Goal: Information Seeking & Learning: Learn about a topic

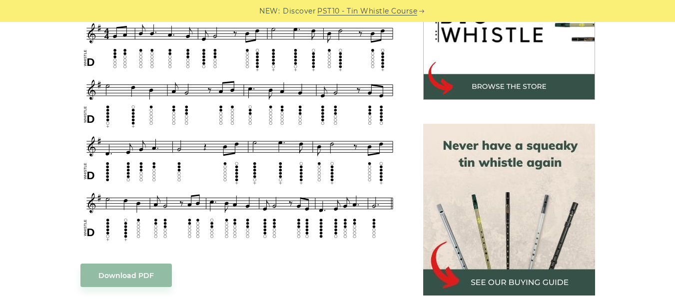
scroll to position [358, 0]
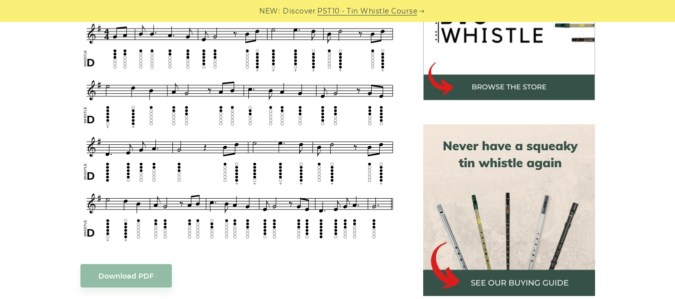
click at [488, 187] on img at bounding box center [509, 210] width 172 height 172
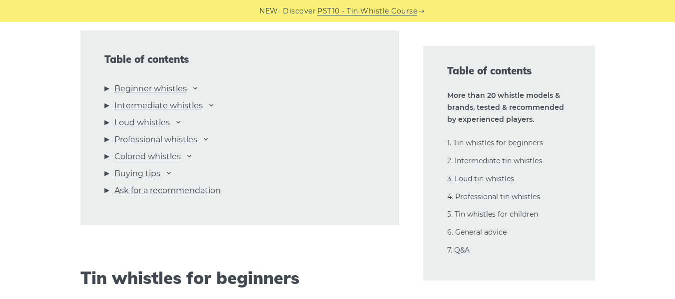
scroll to position [1108, 0]
click at [184, 89] on link "Beginner whistles" at bounding box center [150, 89] width 72 height 13
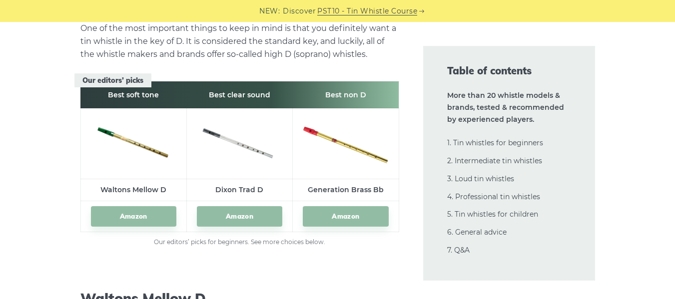
scroll to position [1445, 0]
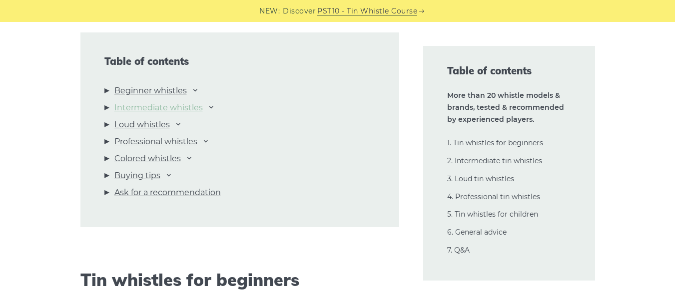
click at [185, 107] on link "Intermediate whistles" at bounding box center [158, 107] width 88 height 13
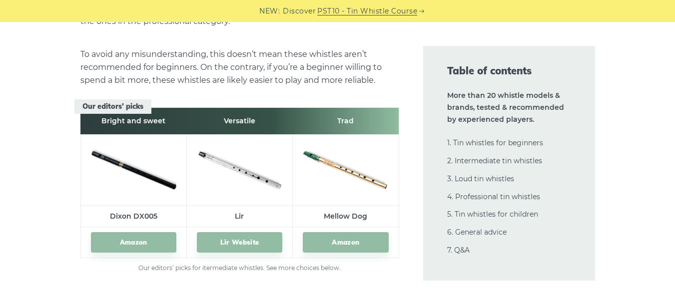
scroll to position [5553, 0]
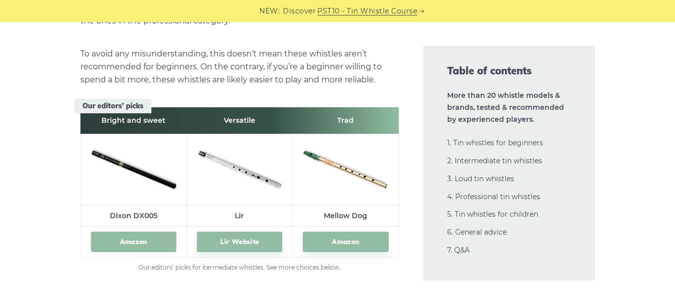
click at [127, 238] on link "Amazon" at bounding box center [133, 242] width 85 height 20
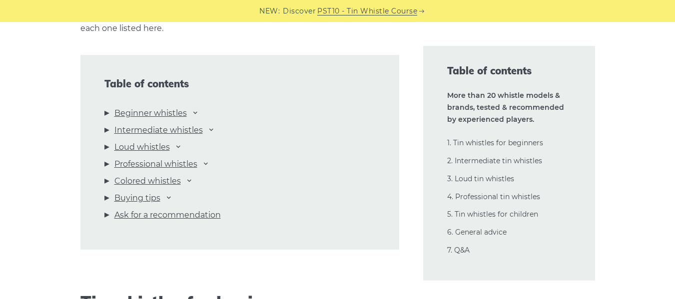
scroll to position [1083, 0]
click at [161, 162] on link "Professional whistles" at bounding box center [155, 164] width 83 height 13
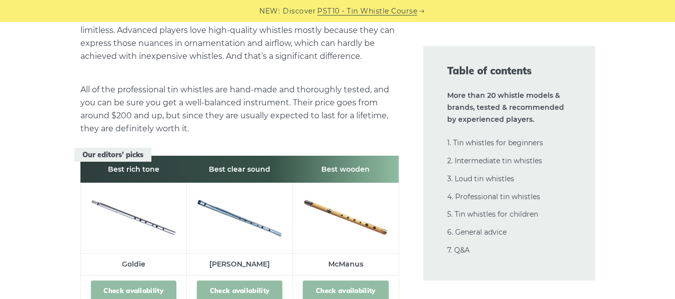
scroll to position [14144, 0]
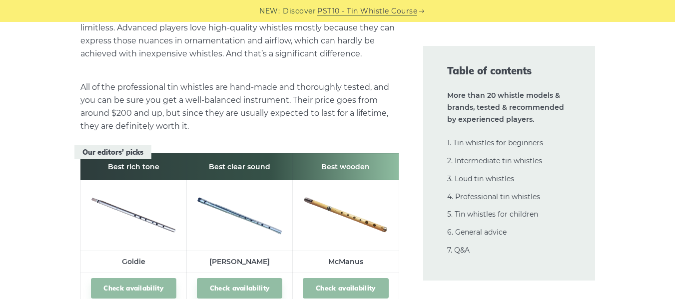
click at [336, 278] on link "Check availability" at bounding box center [345, 288] width 85 height 20
